Goal: Find specific page/section: Find specific page/section

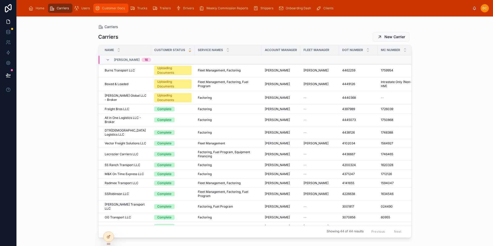
click at [113, 6] on span "Customer Docs" at bounding box center [113, 8] width 23 height 4
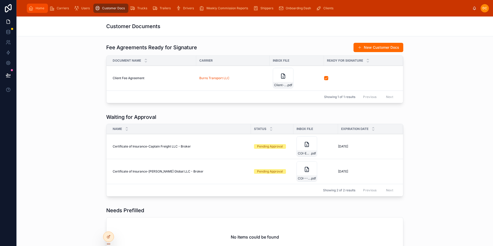
click at [31, 10] on icon "scrollable content" at bounding box center [30, 8] width 5 height 5
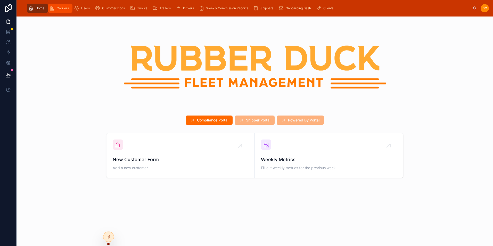
click at [61, 9] on span "Carriers" at bounding box center [63, 8] width 12 height 4
